Goal: Information Seeking & Learning: Learn about a topic

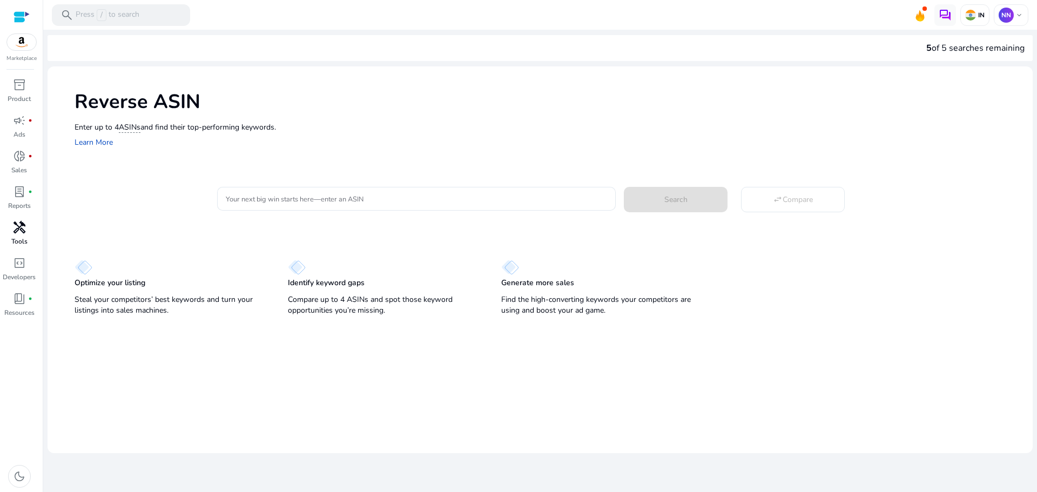
click at [22, 228] on span "handyman" at bounding box center [19, 227] width 13 height 13
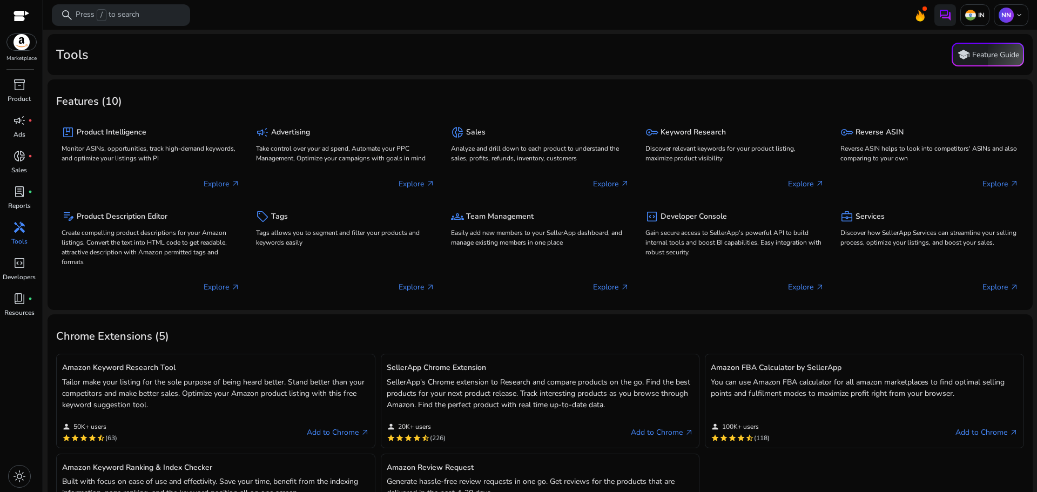
click at [13, 231] on span "handyman" at bounding box center [19, 227] width 13 height 13
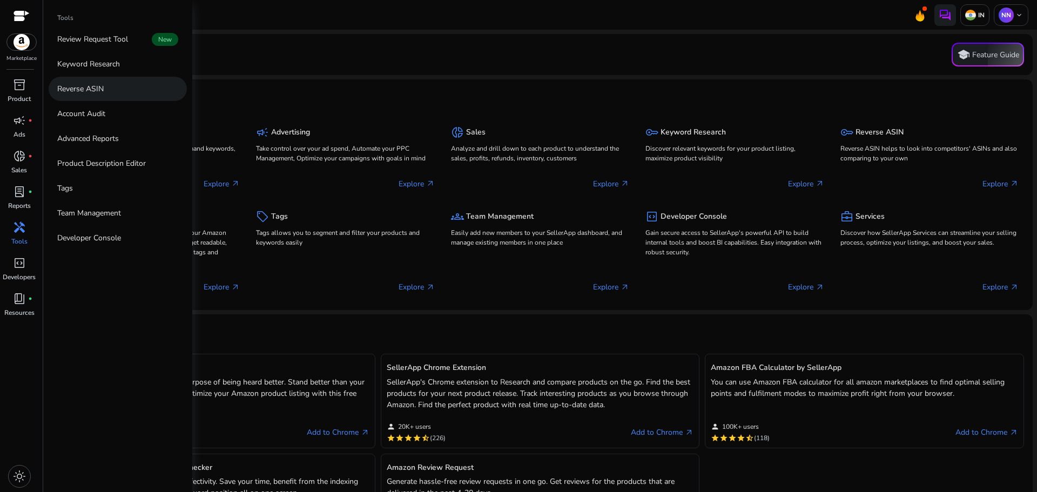
click at [99, 89] on p "Reverse ASIN" at bounding box center [80, 88] width 46 height 11
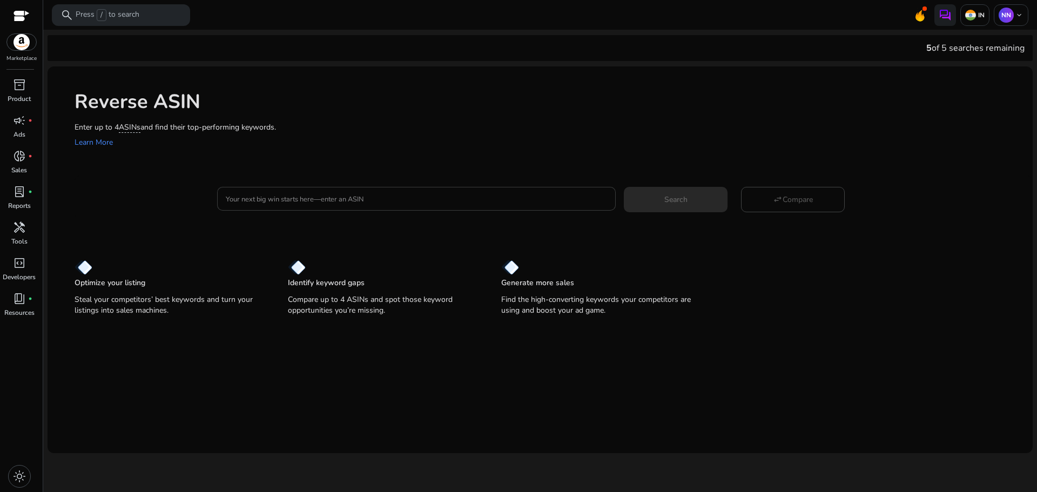
click at [269, 193] on input "Your next big win starts here—enter an ASIN" at bounding box center [416, 199] width 381 height 12
click at [446, 146] on div "Enter up to 4 ASINs and find their top-performing keywords. Learn More" at bounding box center [548, 136] width 947 height 28
click at [254, 209] on div at bounding box center [416, 199] width 381 height 24
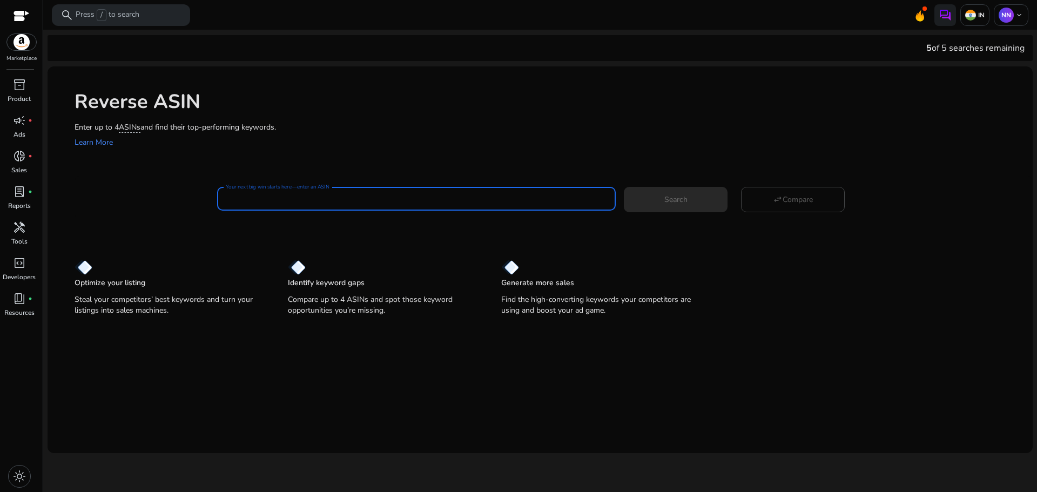
paste input "**********"
type input "**********"
click at [678, 201] on span "Search" at bounding box center [675, 199] width 23 height 11
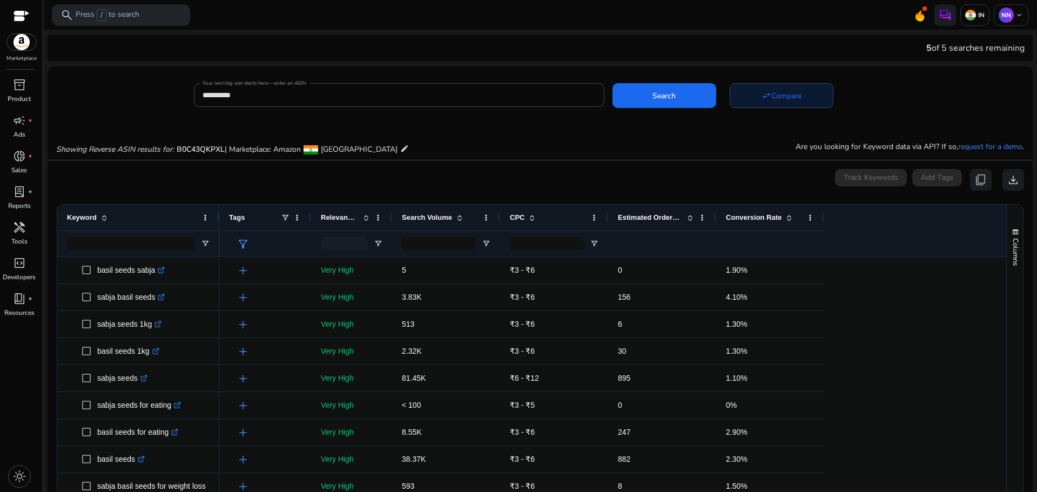
click at [782, 92] on span "Compare" at bounding box center [786, 95] width 30 height 11
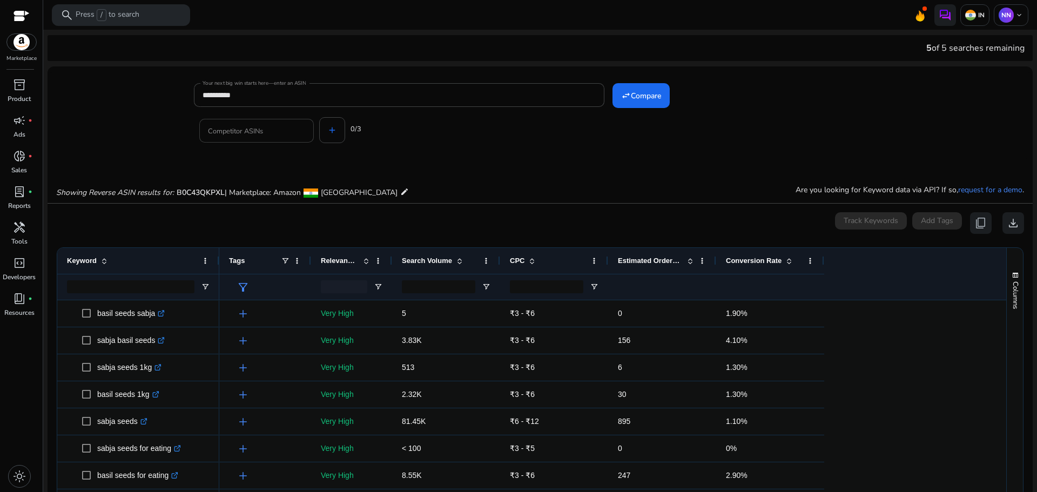
click at [233, 135] on input "Competitor ASINs" at bounding box center [256, 131] width 97 height 12
paste input "**********"
type input "**********"
click at [323, 131] on div "Competitor ASINs add 0/3" at bounding box center [536, 128] width 684 height 43
click at [345, 130] on input "Competitor ASINs" at bounding box center [335, 131] width 97 height 12
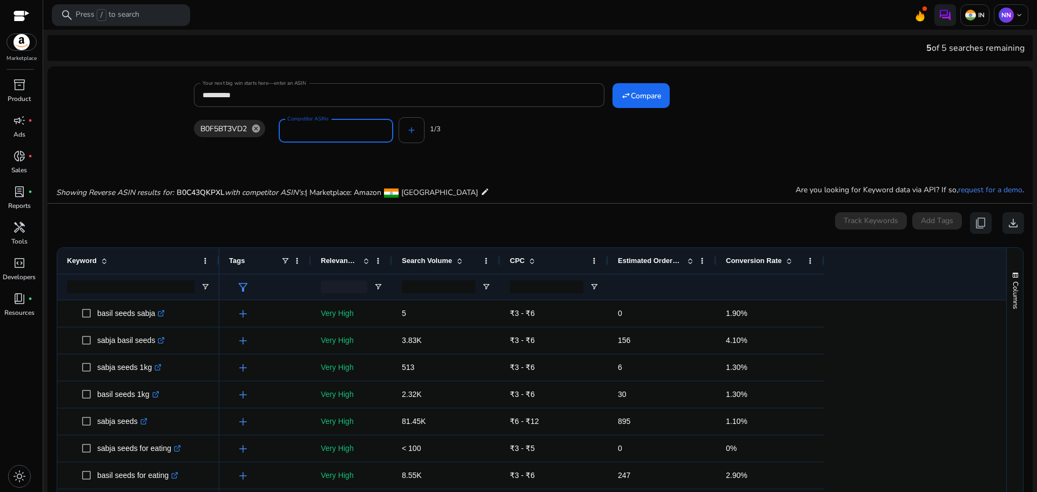
paste input "**********"
type input "**********"
click at [658, 187] on div "Showing Reverse ASIN results for: B0C43QKPXL with competitor ASIN's: | Marketpl…" at bounding box center [540, 181] width 985 height 44
click at [654, 94] on span "Compare" at bounding box center [646, 95] width 30 height 11
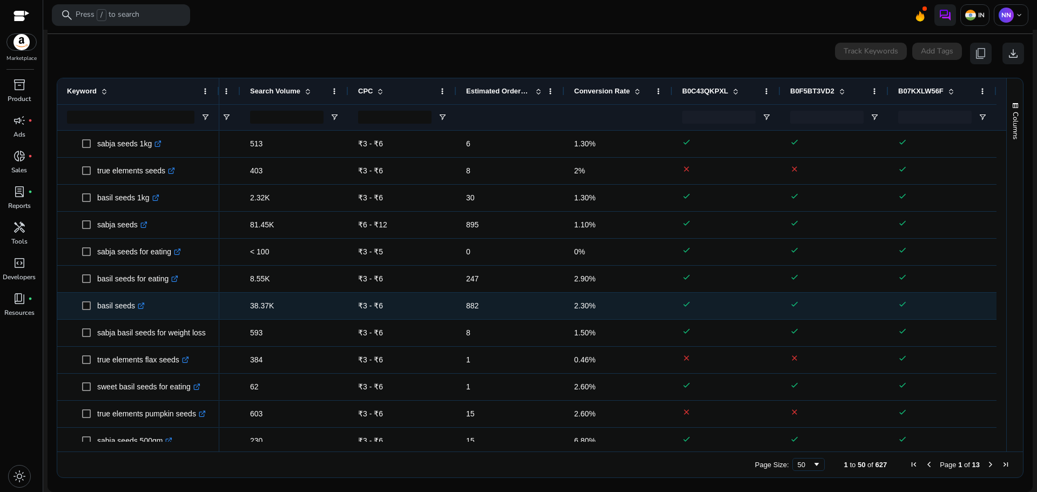
scroll to position [82, 0]
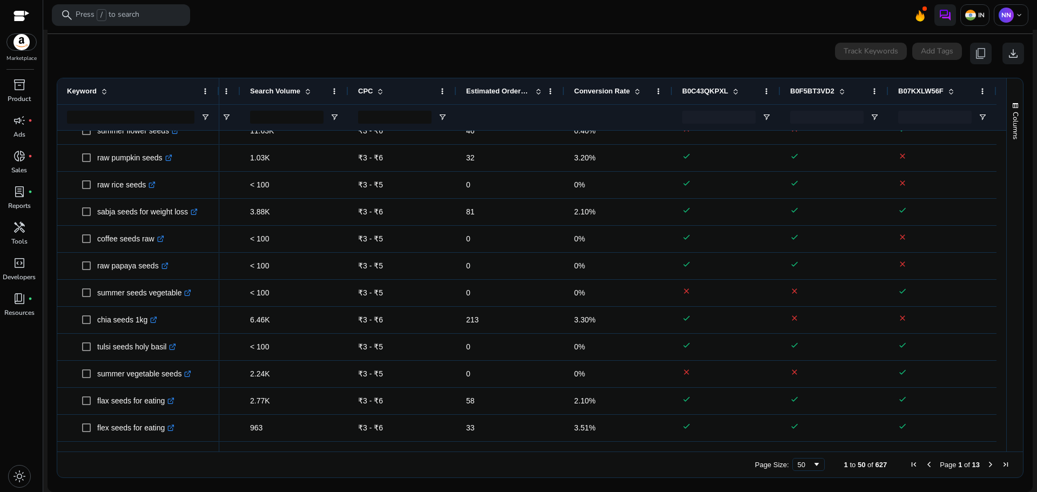
click at [986, 461] on span "Next Page" at bounding box center [990, 464] width 9 height 9
click at [989, 461] on span "Next Page" at bounding box center [990, 464] width 9 height 9
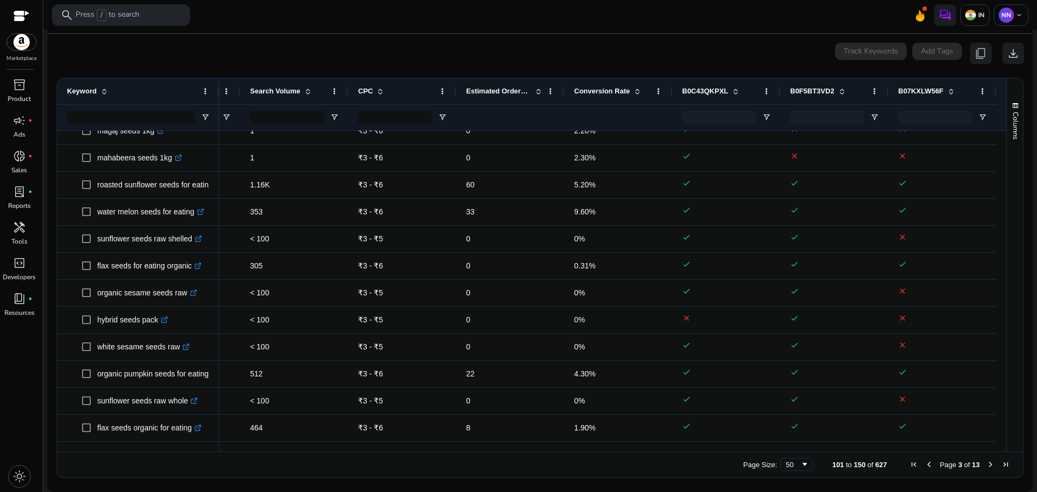
click at [987, 463] on span "Next Page" at bounding box center [990, 464] width 9 height 9
click at [988, 462] on span "Next Page" at bounding box center [990, 464] width 9 height 9
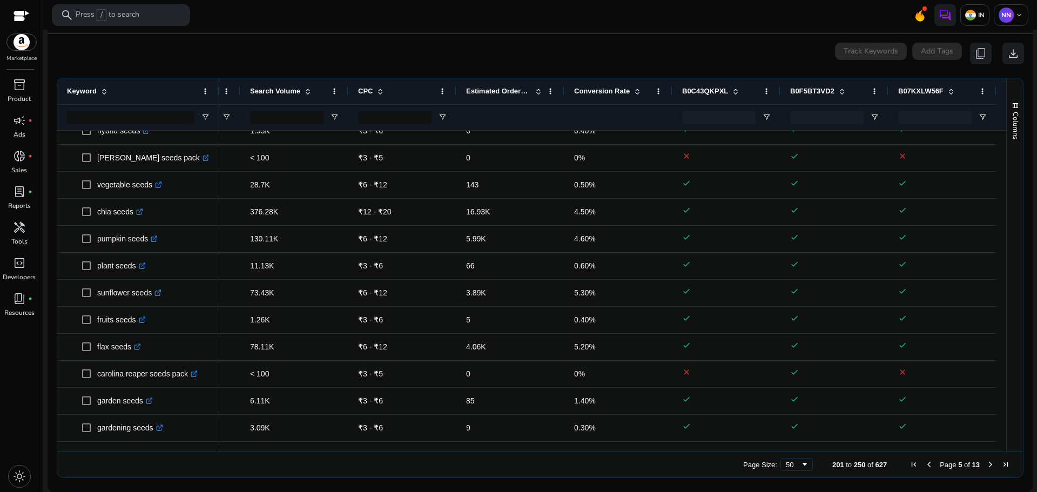
click at [986, 467] on span "Next Page" at bounding box center [990, 464] width 9 height 9
click at [928, 464] on span "Previous Page" at bounding box center [929, 464] width 9 height 9
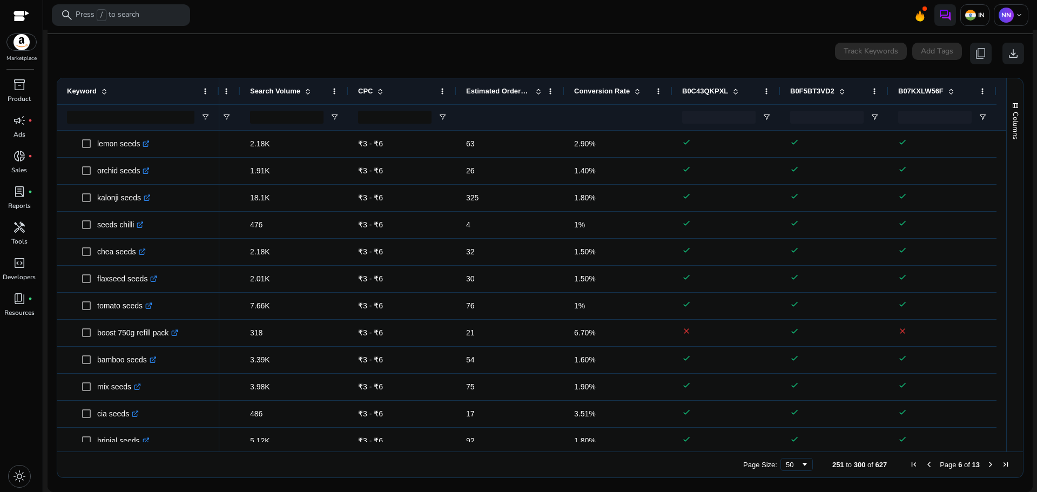
click at [925, 462] on span "Previous Page" at bounding box center [929, 464] width 9 height 9
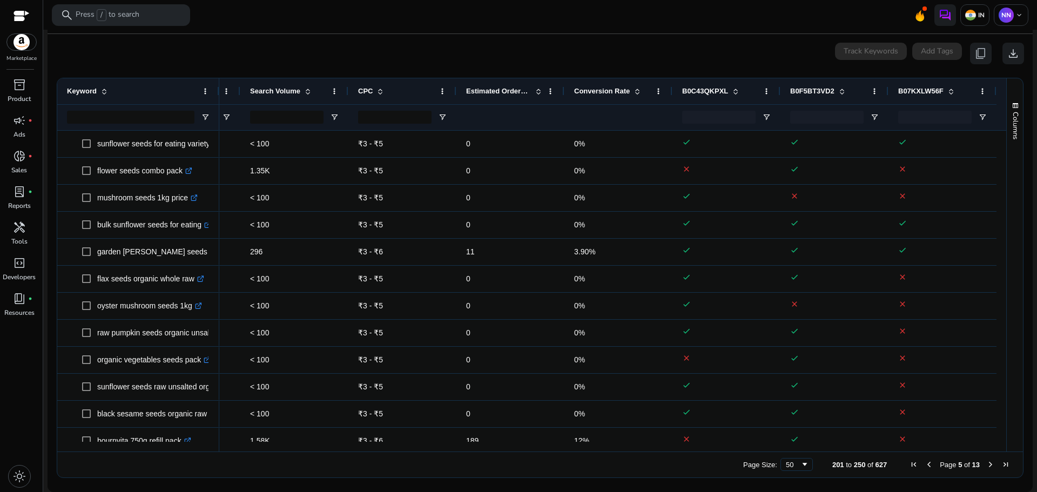
click at [925, 464] on span "Previous Page" at bounding box center [929, 464] width 9 height 9
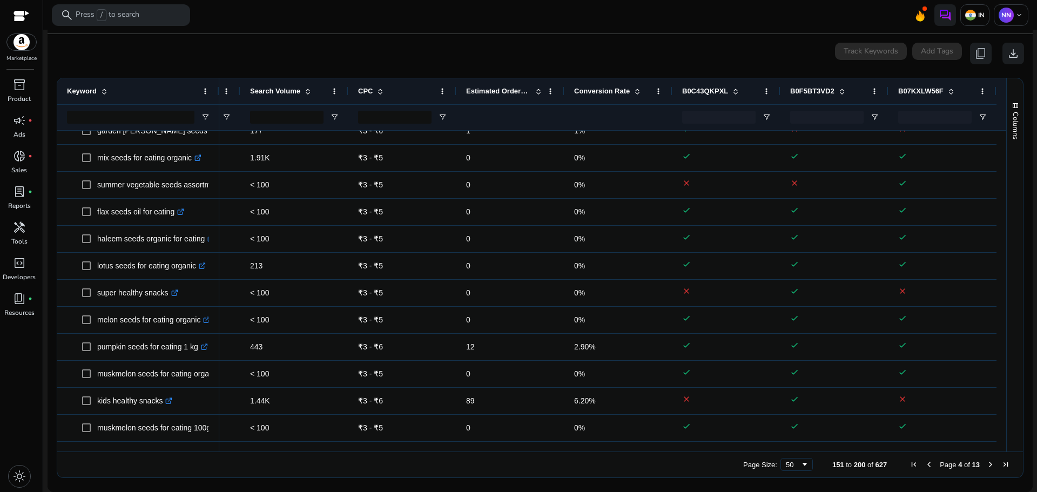
click at [925, 463] on span "Previous Page" at bounding box center [929, 464] width 9 height 9
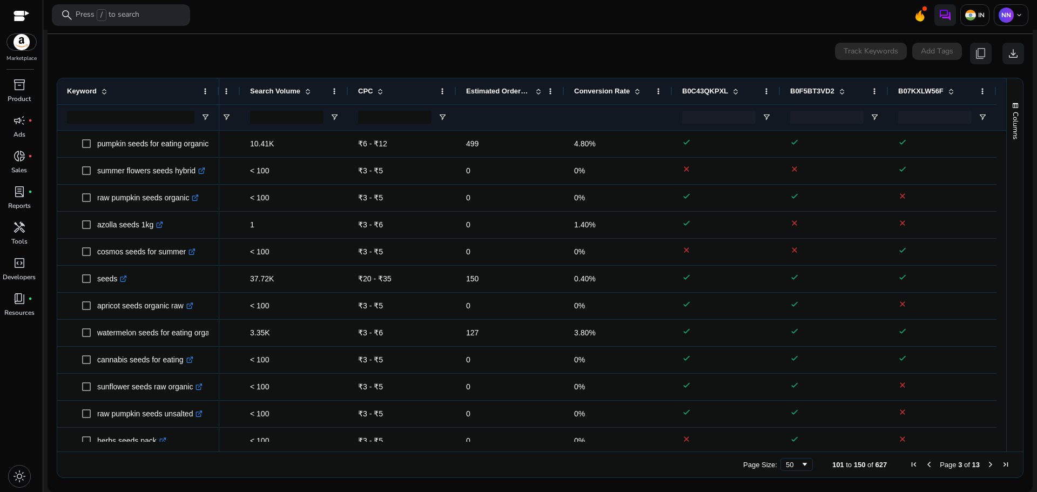
click at [928, 463] on span "Previous Page" at bounding box center [929, 464] width 9 height 9
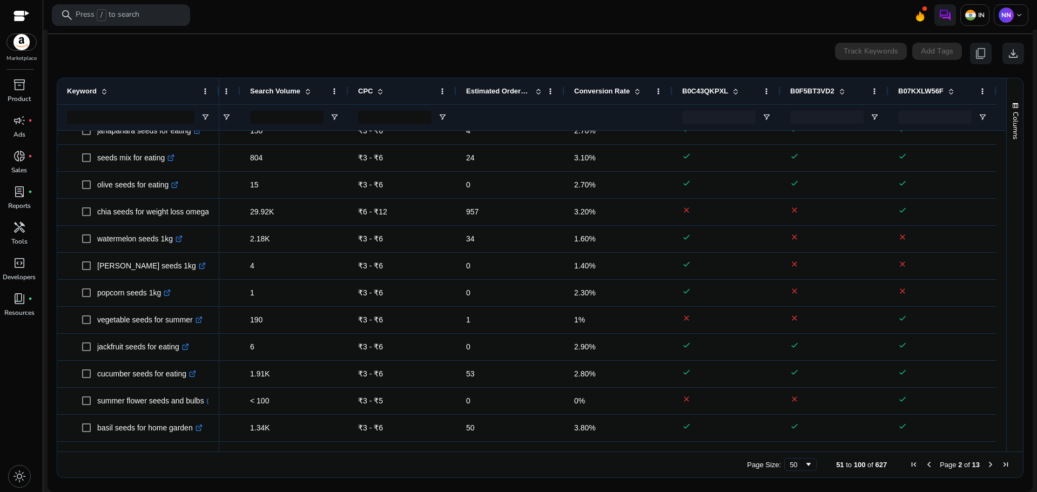
click at [928, 464] on span "Previous Page" at bounding box center [929, 464] width 9 height 9
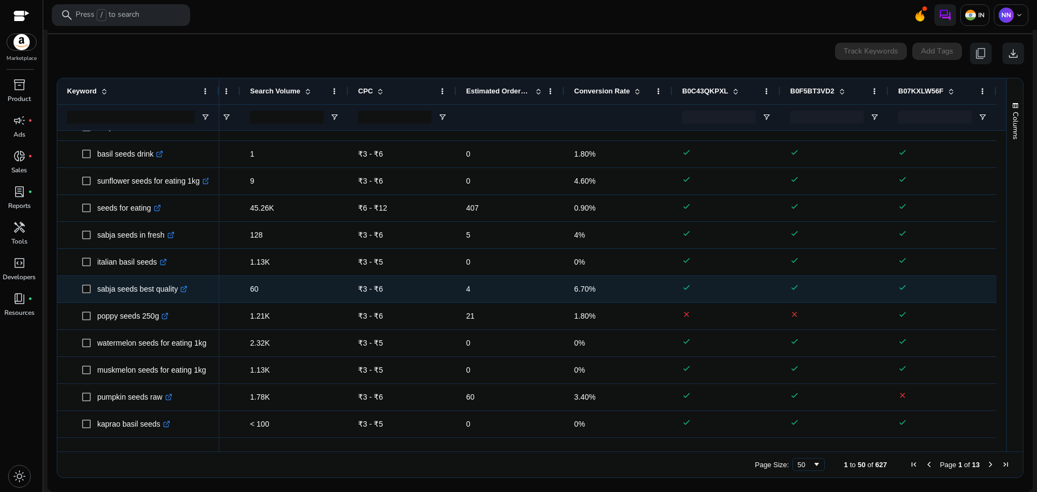
scroll to position [1039, 0]
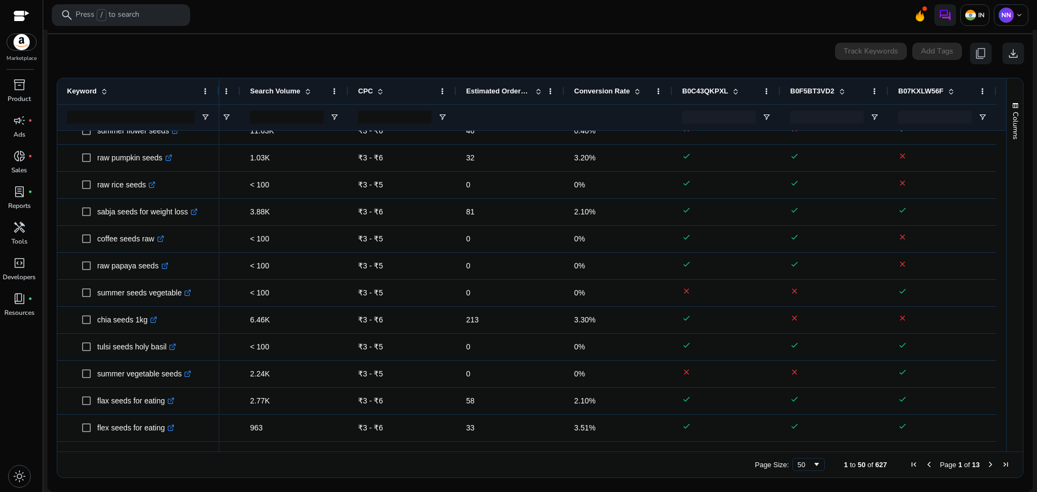
click at [986, 462] on span "Next Page" at bounding box center [990, 464] width 9 height 9
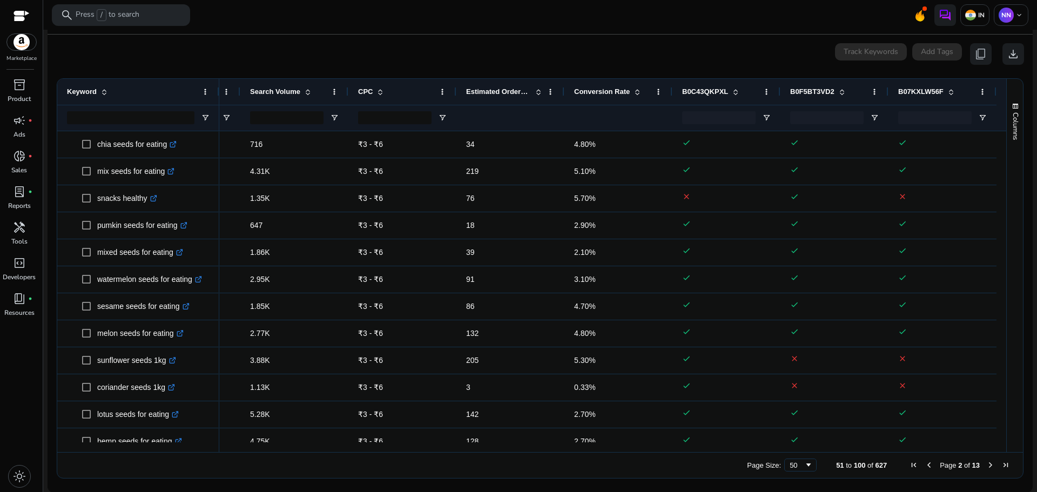
scroll to position [0, 0]
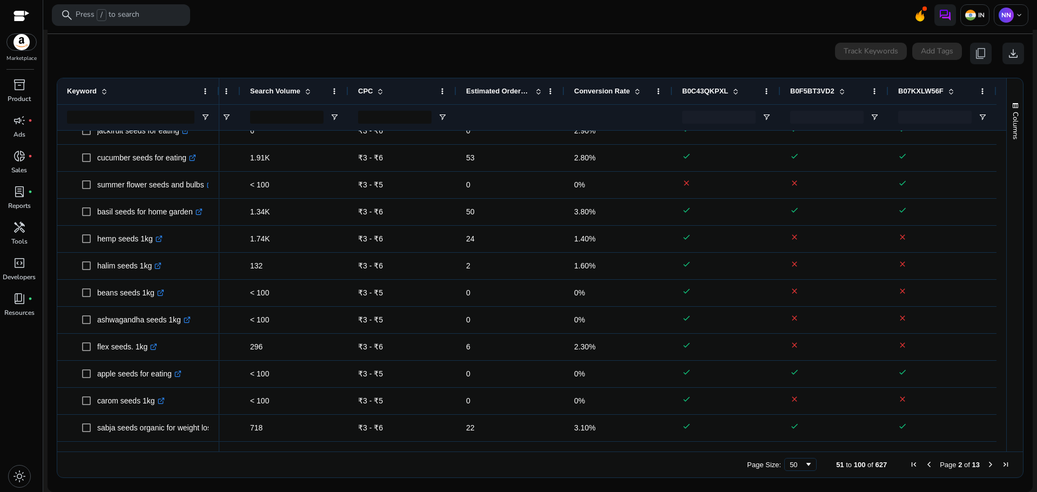
click at [987, 464] on span "Next Page" at bounding box center [990, 464] width 9 height 9
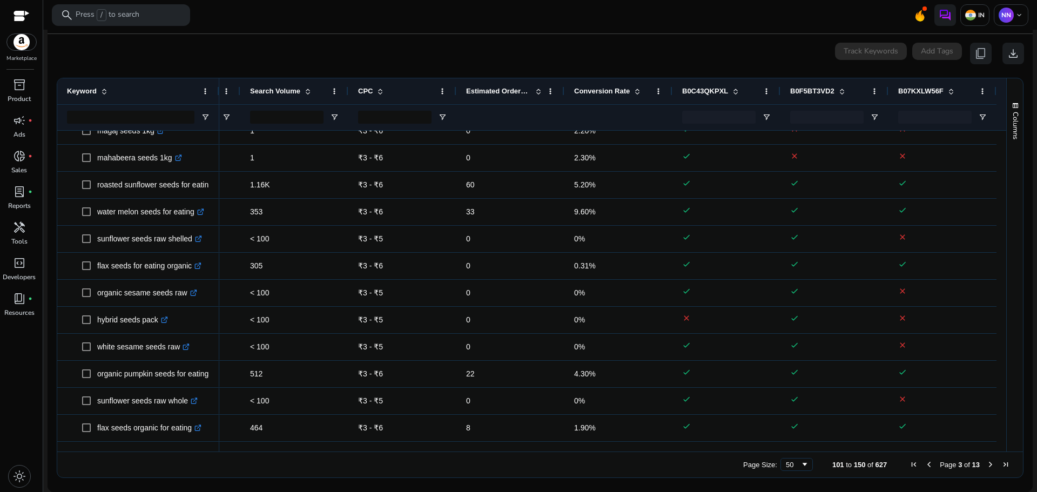
drag, startPoint x: 987, startPoint y: 462, endPoint x: 977, endPoint y: 454, distance: 13.4
click at [988, 461] on span "Next Page" at bounding box center [990, 464] width 9 height 9
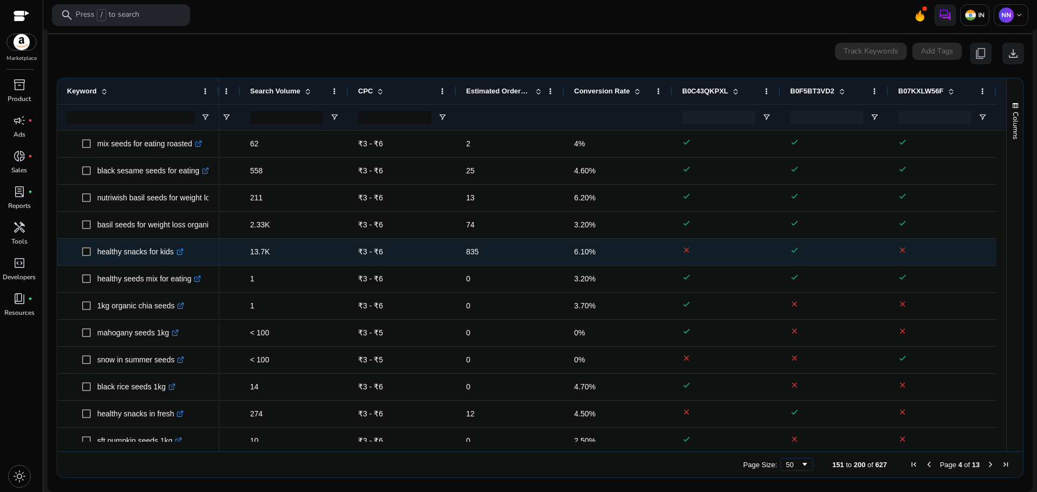
click at [179, 248] on link ".st0{fill:#2c8af8}" at bounding box center [179, 251] width 10 height 9
